Goal: Information Seeking & Learning: Learn about a topic

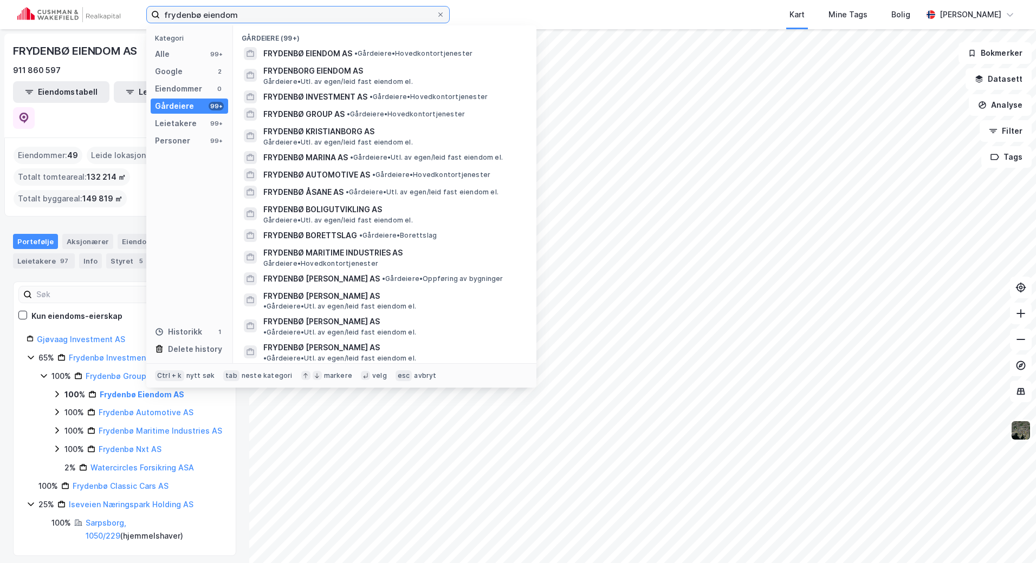
drag, startPoint x: 126, startPoint y: 15, endPoint x: 5, endPoint y: 15, distance: 120.8
click at [5, 15] on div "frydenbø eiendom Kategori Alle 99+ Google 2 Eiendommer 0 Gårdeiere 99+ Leietake…" at bounding box center [518, 14] width 1036 height 29
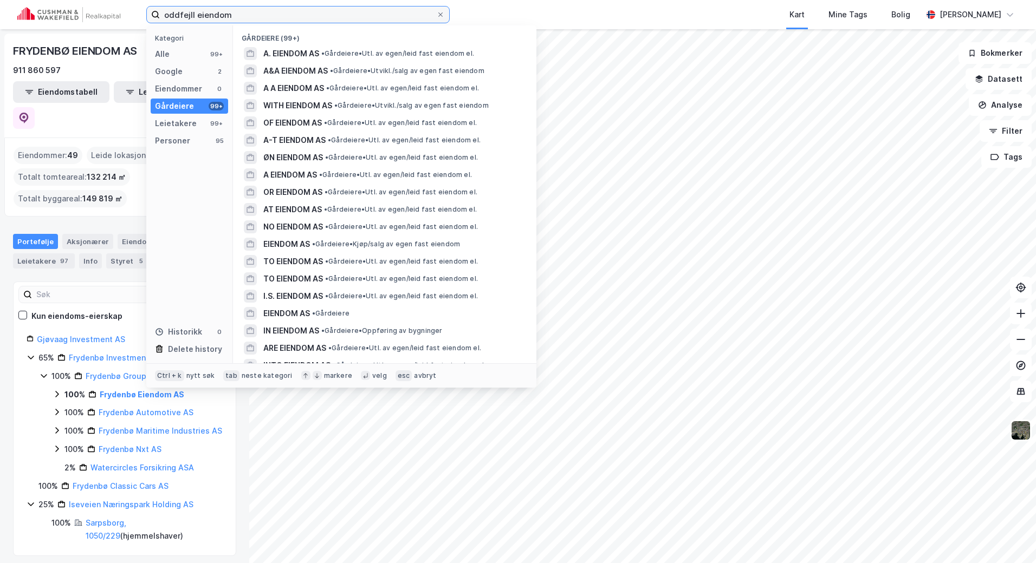
drag, startPoint x: 239, startPoint y: 16, endPoint x: 197, endPoint y: 25, distance: 42.6
click at [197, 25] on div "oddfejll eiendom Kategori Alle 99+ Google 2 Eiendommer 0 Gårdeiere 99+ Leietake…" at bounding box center [518, 14] width 1036 height 29
click at [174, 17] on input "oddfejll eiendom" at bounding box center [298, 15] width 276 height 16
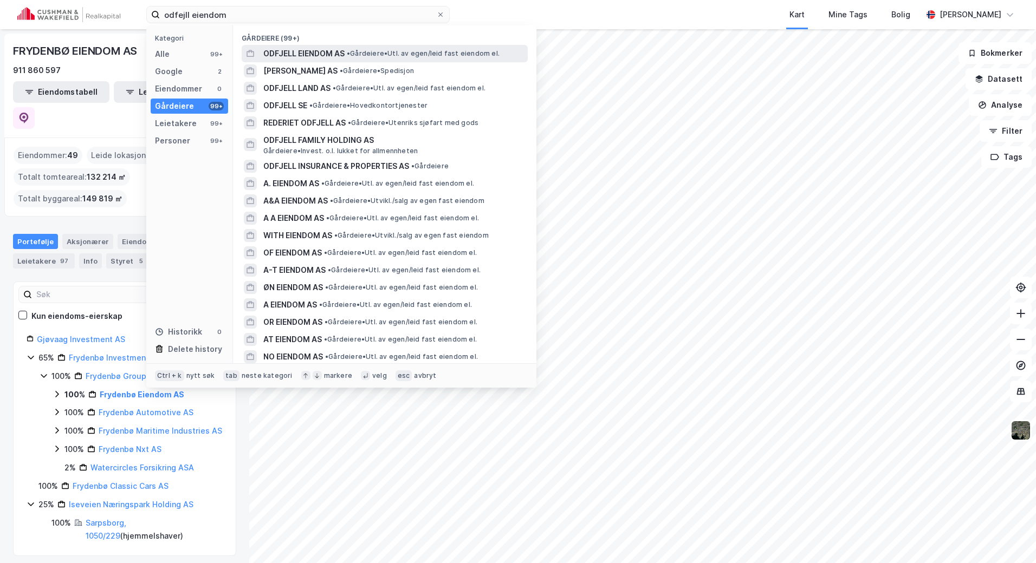
click at [301, 55] on span "ODFJELL EIENDOM AS" at bounding box center [303, 53] width 81 height 13
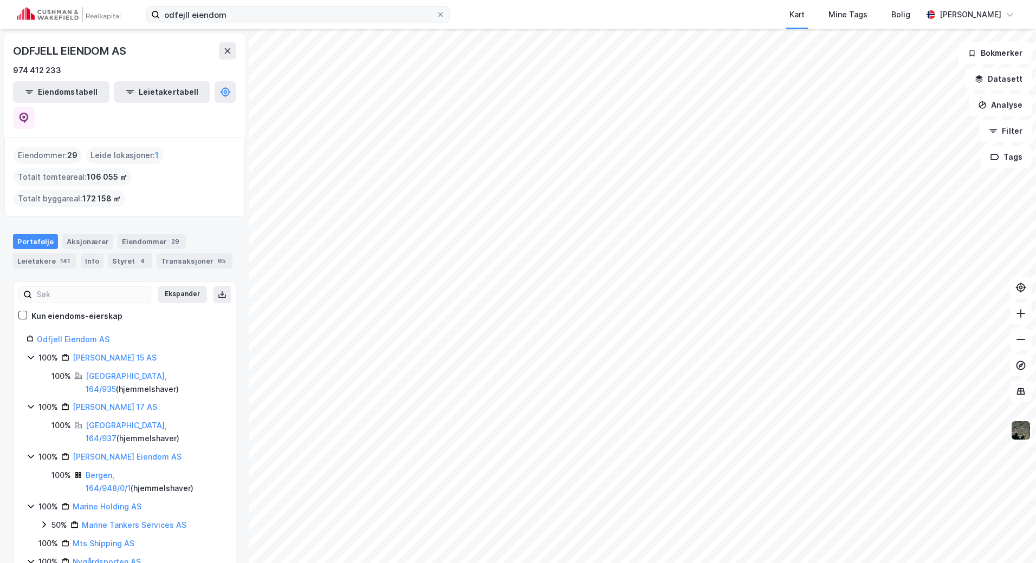
drag, startPoint x: 247, startPoint y: 26, endPoint x: 175, endPoint y: 22, distance: 72.2
click at [175, 22] on div "odfejll eiendom [GEOGRAPHIC_DATA] Tags Bolig [PERSON_NAME]" at bounding box center [518, 14] width 1036 height 29
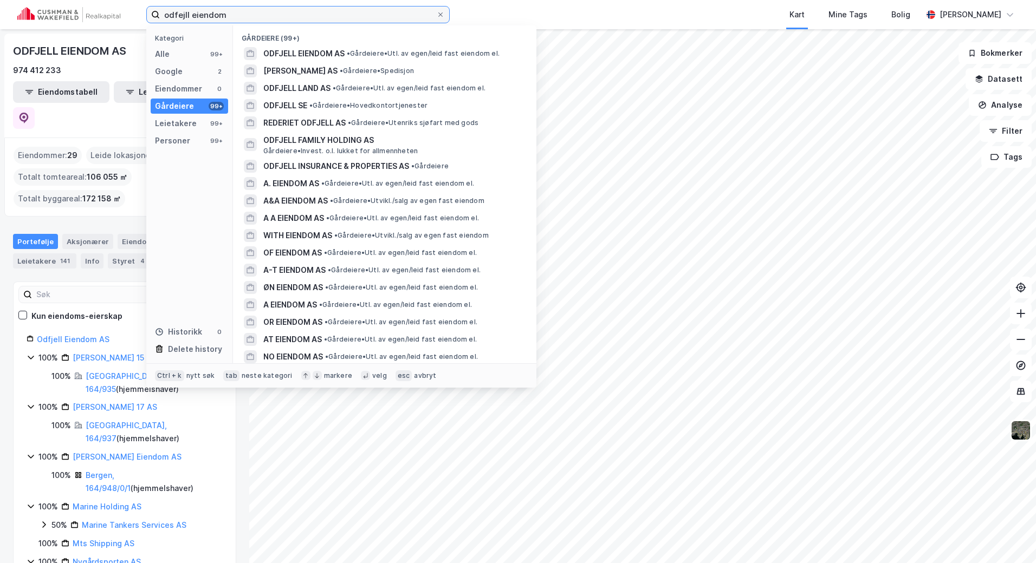
drag, startPoint x: 128, startPoint y: 14, endPoint x: 2, endPoint y: 15, distance: 126.8
click at [2, 15] on div "odfejll eiendom Kategori Alle 99+ Google 2 Eiendommer 0 Gårdeiere 99+ Leietaker…" at bounding box center [518, 14] width 1036 height 29
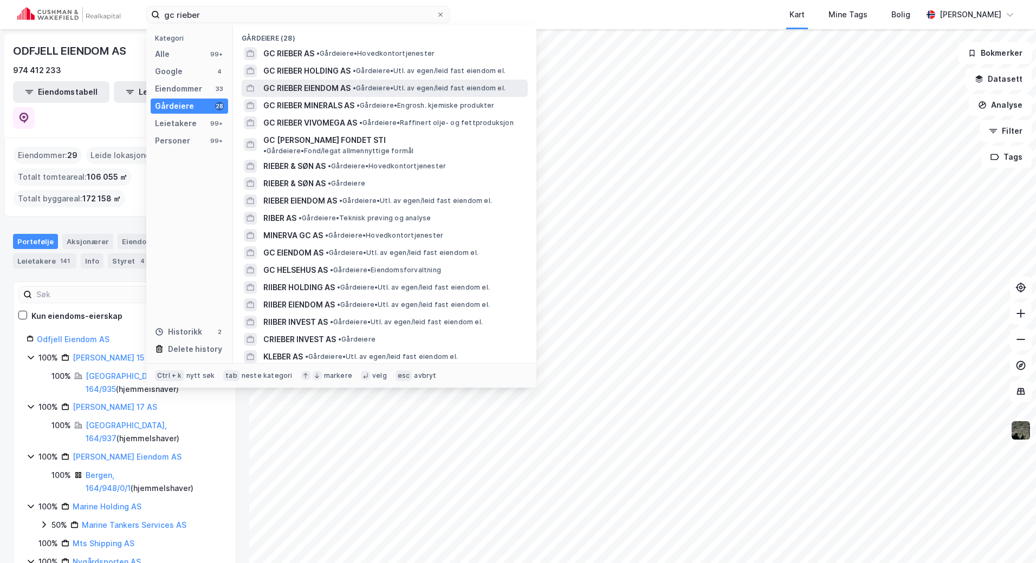
click at [340, 90] on span "GC RIEBER EIENDOM AS" at bounding box center [306, 88] width 87 height 13
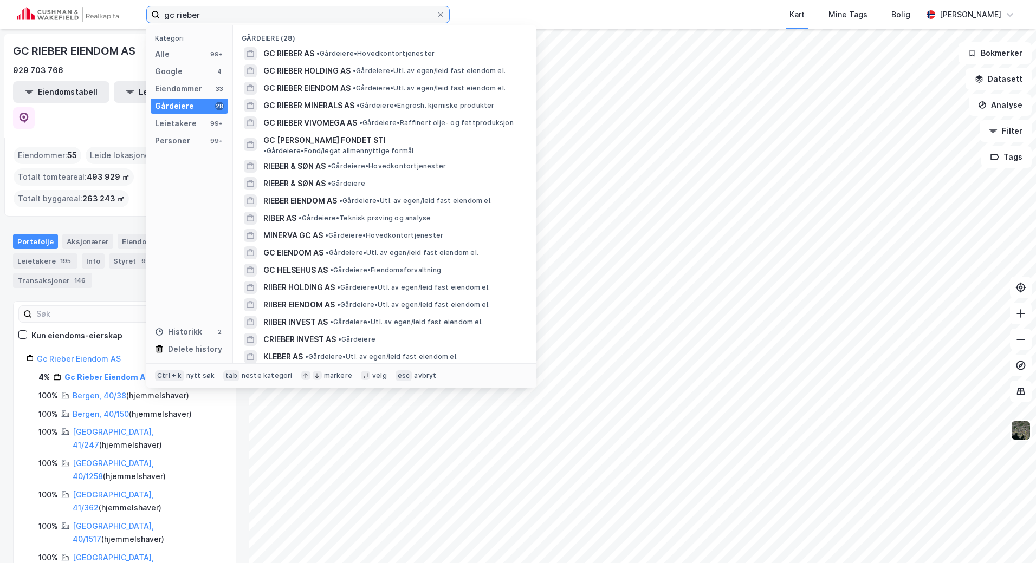
drag, startPoint x: 264, startPoint y: 16, endPoint x: -39, endPoint y: 16, distance: 302.9
click at [0, 16] on html "gc rieber Kategori Alle 99+ Google 4 Eiendommer 33 Gårdeiere 28 Leietakere 99+ …" at bounding box center [518, 281] width 1036 height 563
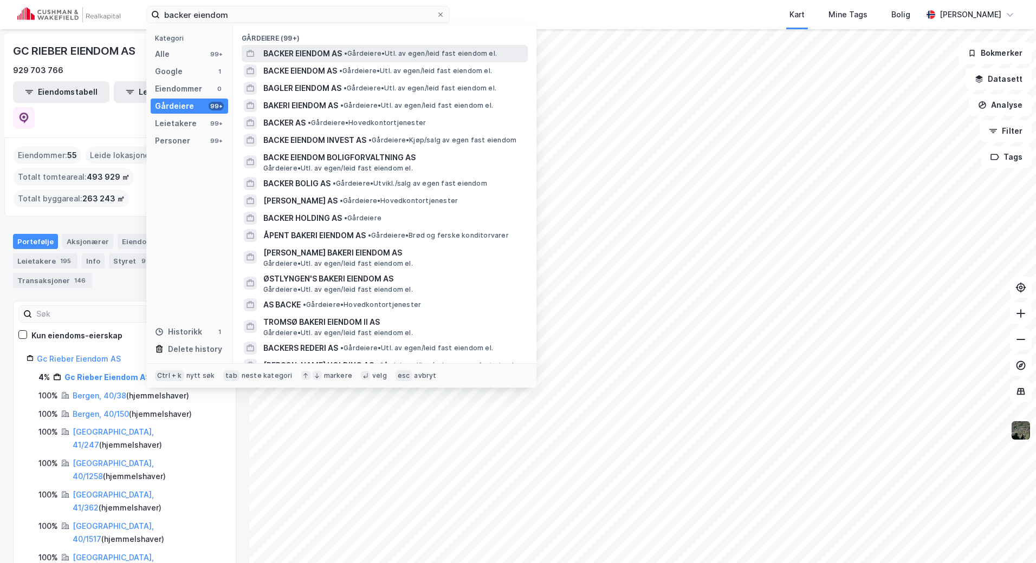
click at [334, 51] on span "BACKER EIENDOM AS" at bounding box center [302, 53] width 79 height 13
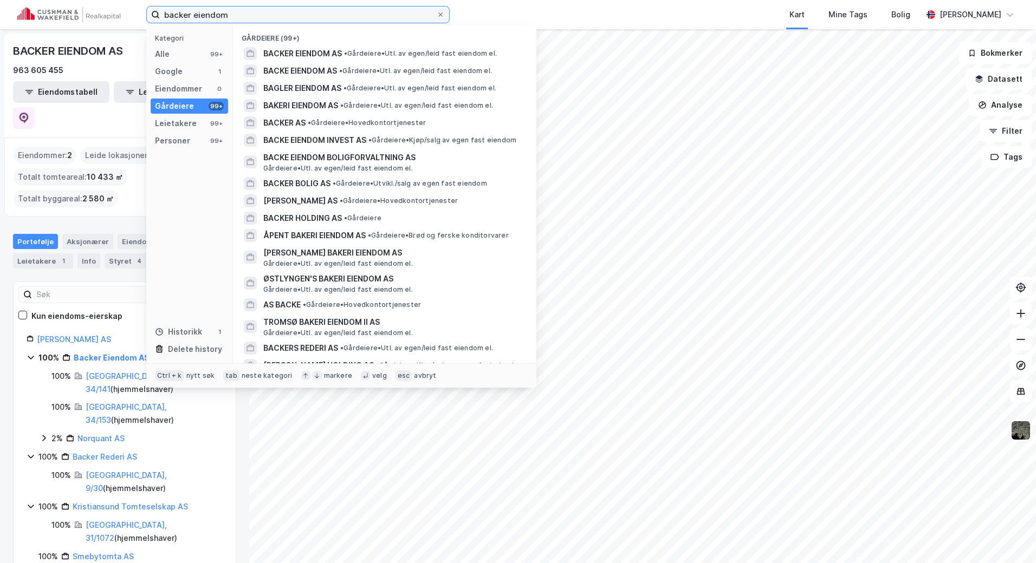
drag, startPoint x: 270, startPoint y: 12, endPoint x: 237, endPoint y: 22, distance: 34.3
click at [193, 13] on input "backer eiendom" at bounding box center [298, 15] width 276 height 16
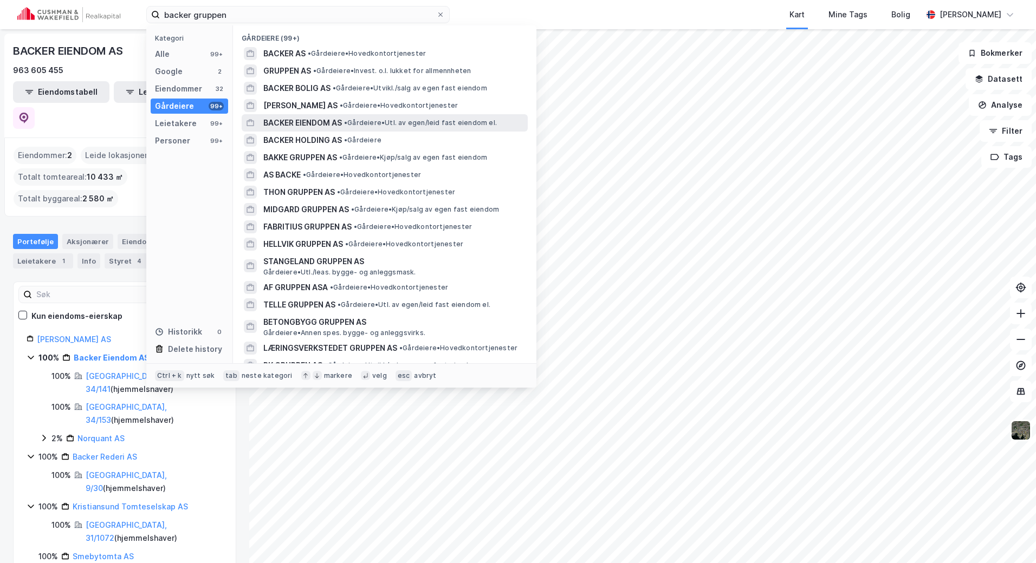
click at [361, 122] on span "• Gårdeiere • Utl. av egen/leid fast eiendom el." at bounding box center [420, 123] width 153 height 9
click at [307, 20] on input "backer gruppen" at bounding box center [298, 15] width 276 height 16
click at [326, 141] on span "BACKER HOLDING AS" at bounding box center [302, 140] width 79 height 13
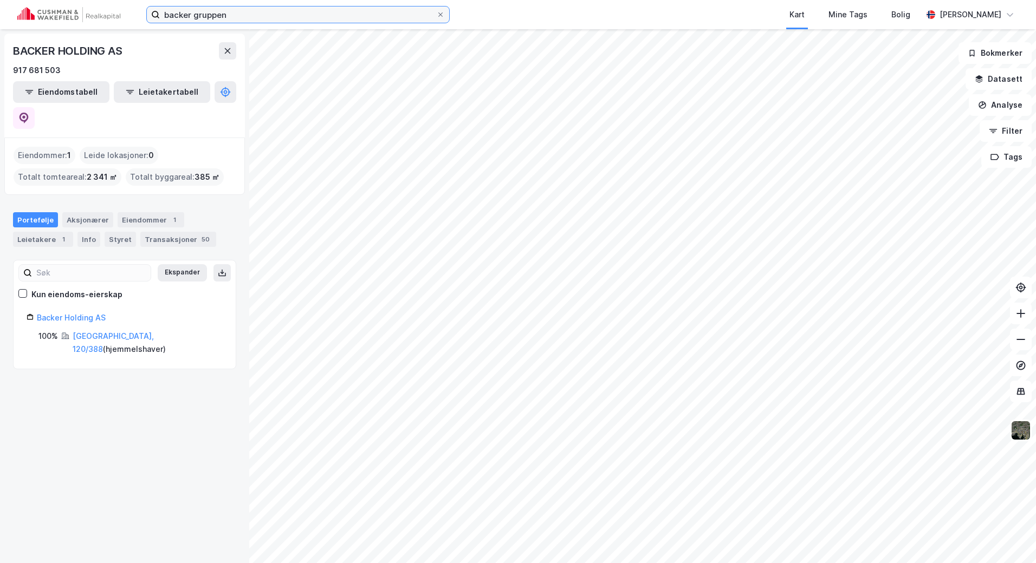
click at [195, 11] on input "backer gruppen" at bounding box center [298, 15] width 276 height 16
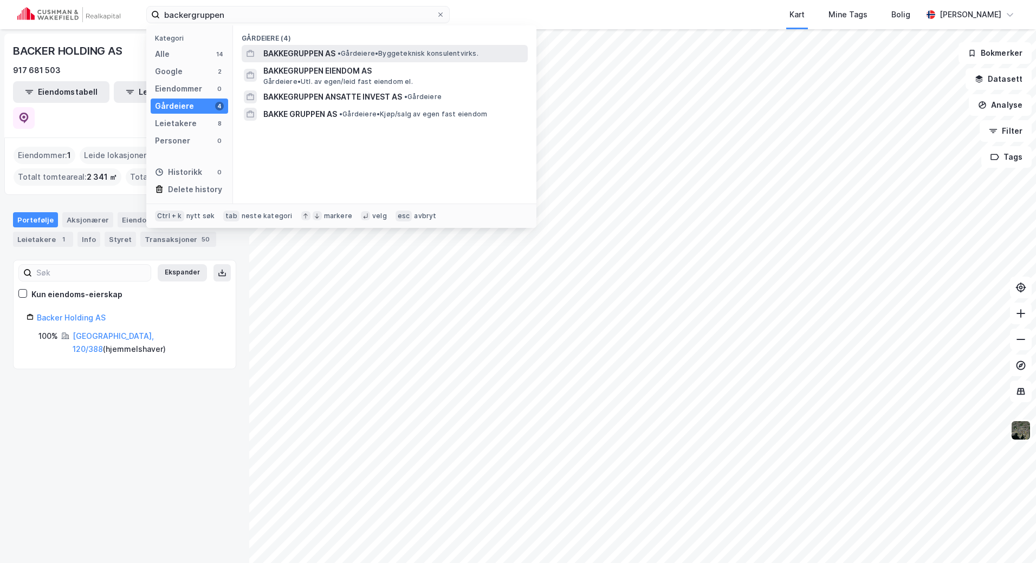
click at [304, 53] on span "BAKKEGRUPPEN AS" at bounding box center [299, 53] width 72 height 13
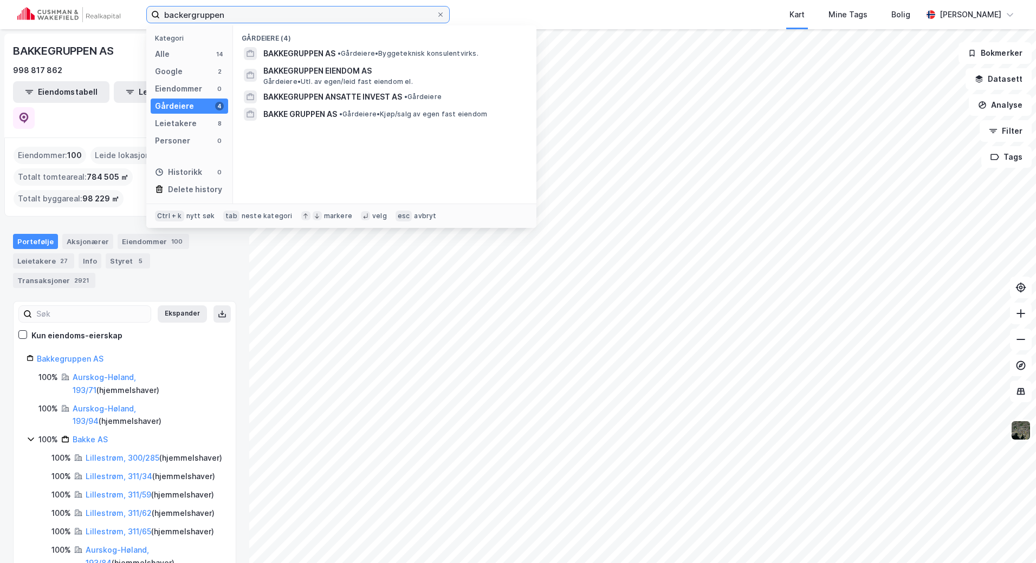
click at [241, 10] on input "backergruppen" at bounding box center [298, 15] width 276 height 16
drag, startPoint x: 222, startPoint y: 14, endPoint x: 191, endPoint y: 18, distance: 30.6
click at [191, 18] on input "backergruppen" at bounding box center [298, 15] width 276 height 16
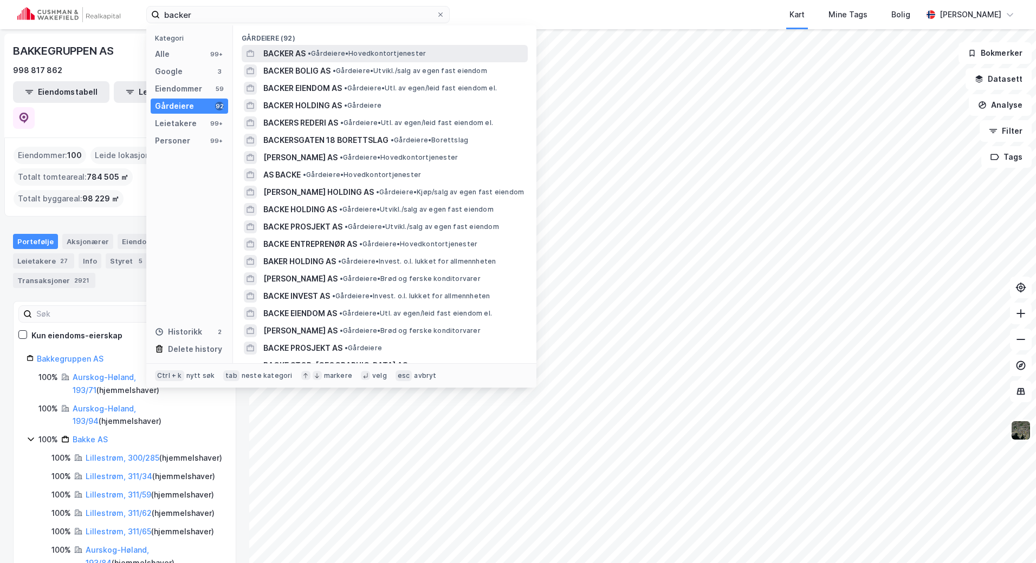
click at [319, 49] on span "• Gårdeiere • Hovedkontortjenester" at bounding box center [367, 53] width 118 height 9
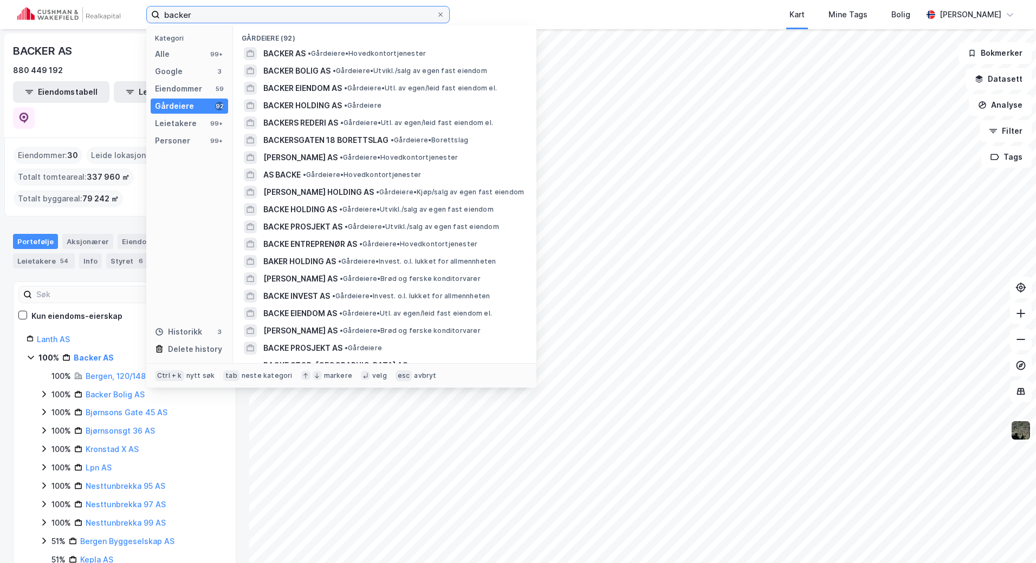
drag, startPoint x: 231, startPoint y: 16, endPoint x: 158, endPoint y: 17, distance: 73.2
click at [158, 17] on label "backer" at bounding box center [297, 14] width 303 height 17
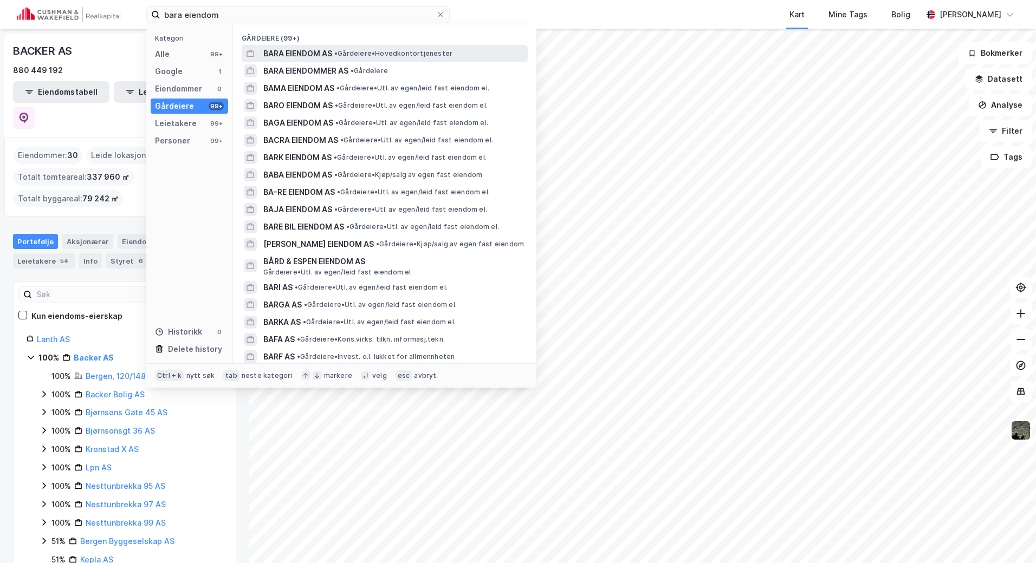
click at [295, 57] on span "BARA EIENDOM AS" at bounding box center [297, 53] width 69 height 13
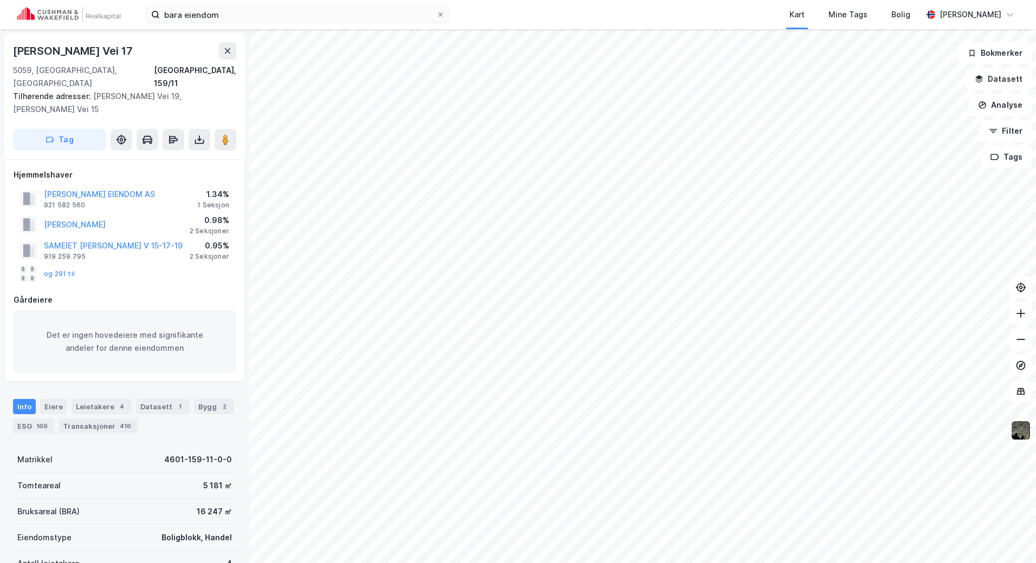
scroll to position [8, 0]
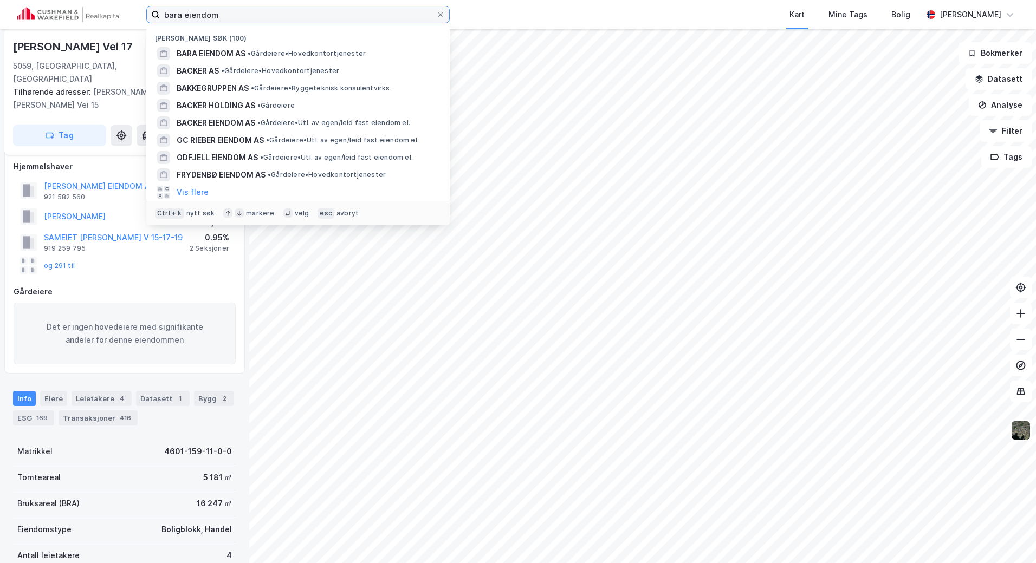
click at [296, 19] on input "bara eiendom" at bounding box center [298, 15] width 276 height 16
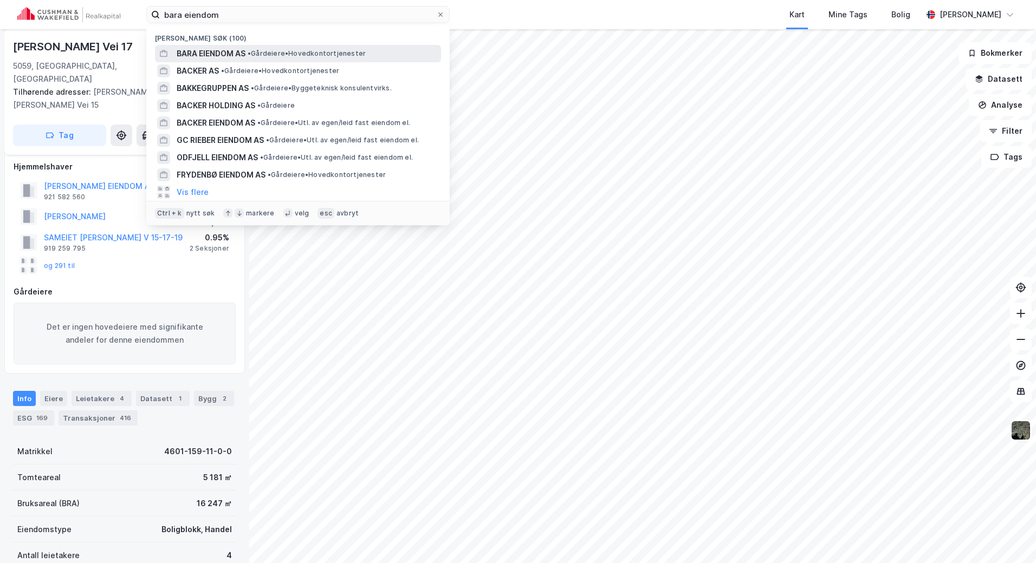
click at [303, 54] on span "• Gårdeiere • Hovedkontortjenester" at bounding box center [307, 53] width 118 height 9
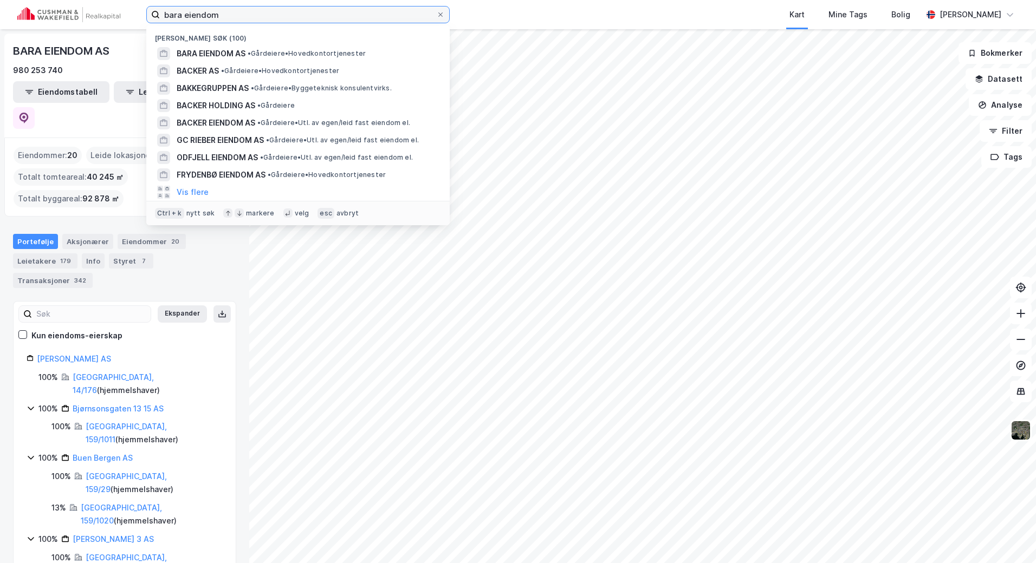
drag, startPoint x: 166, startPoint y: 21, endPoint x: 120, endPoint y: 23, distance: 46.7
click at [120, 23] on div "bara eiendom [GEOGRAPHIC_DATA] søk (100) BARA EIENDOM AS • Gårdeiere • Hovedkon…" at bounding box center [518, 14] width 1036 height 29
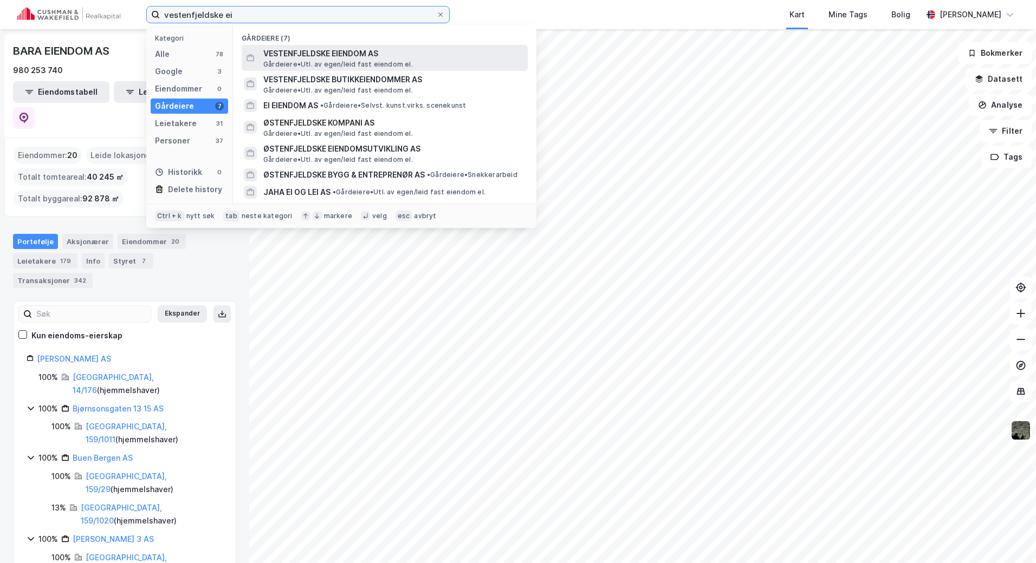
type input "vestenfjeldske ei"
click at [301, 65] on span "Gårdeiere • Utl. av egen/leid fast eiendom el." at bounding box center [338, 64] width 150 height 9
